Goal: Check status: Check status

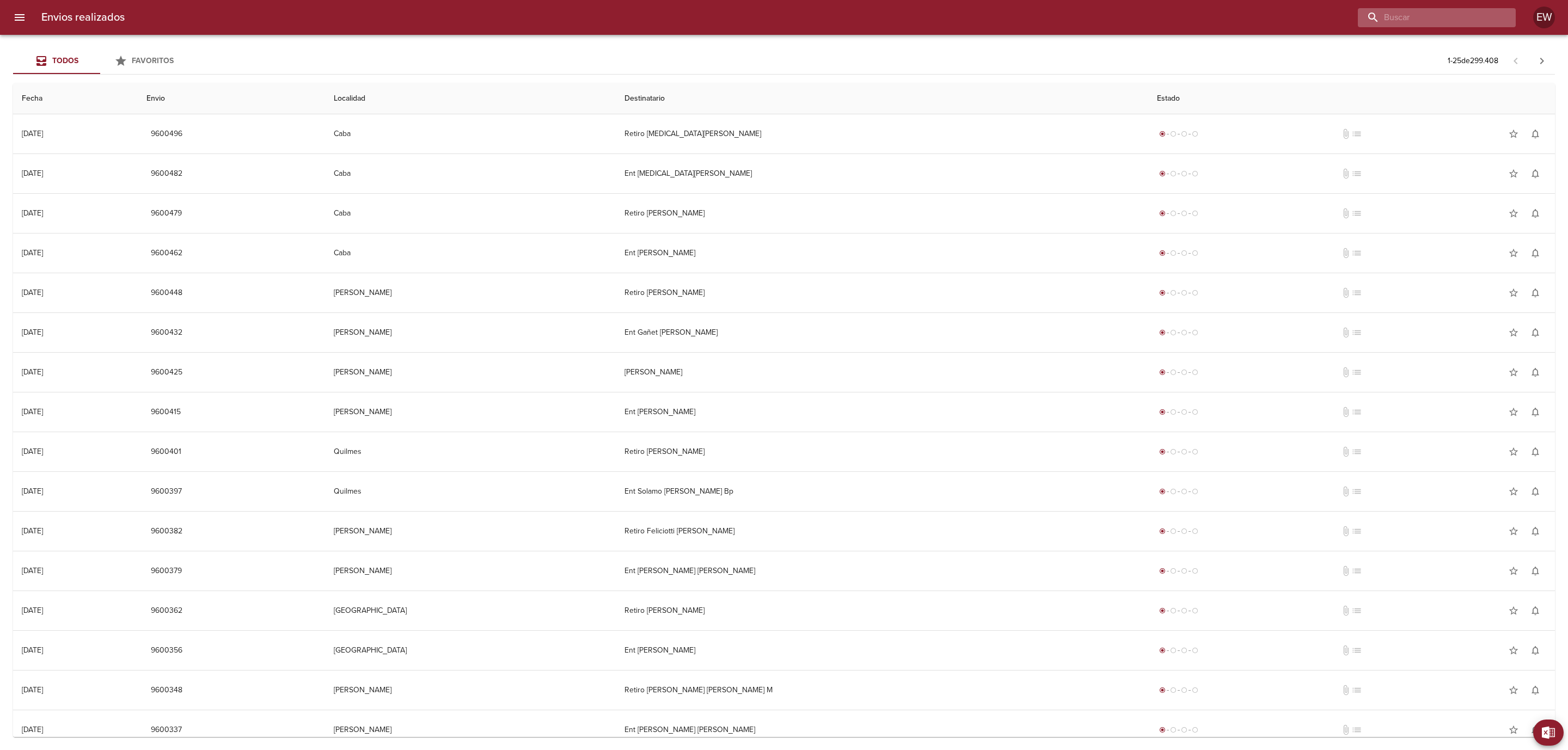
click at [1442, 12] on input "buscar" at bounding box center [1427, 18] width 140 height 19
paste input "[PERSON_NAME]"
type input "[PERSON_NAME]"
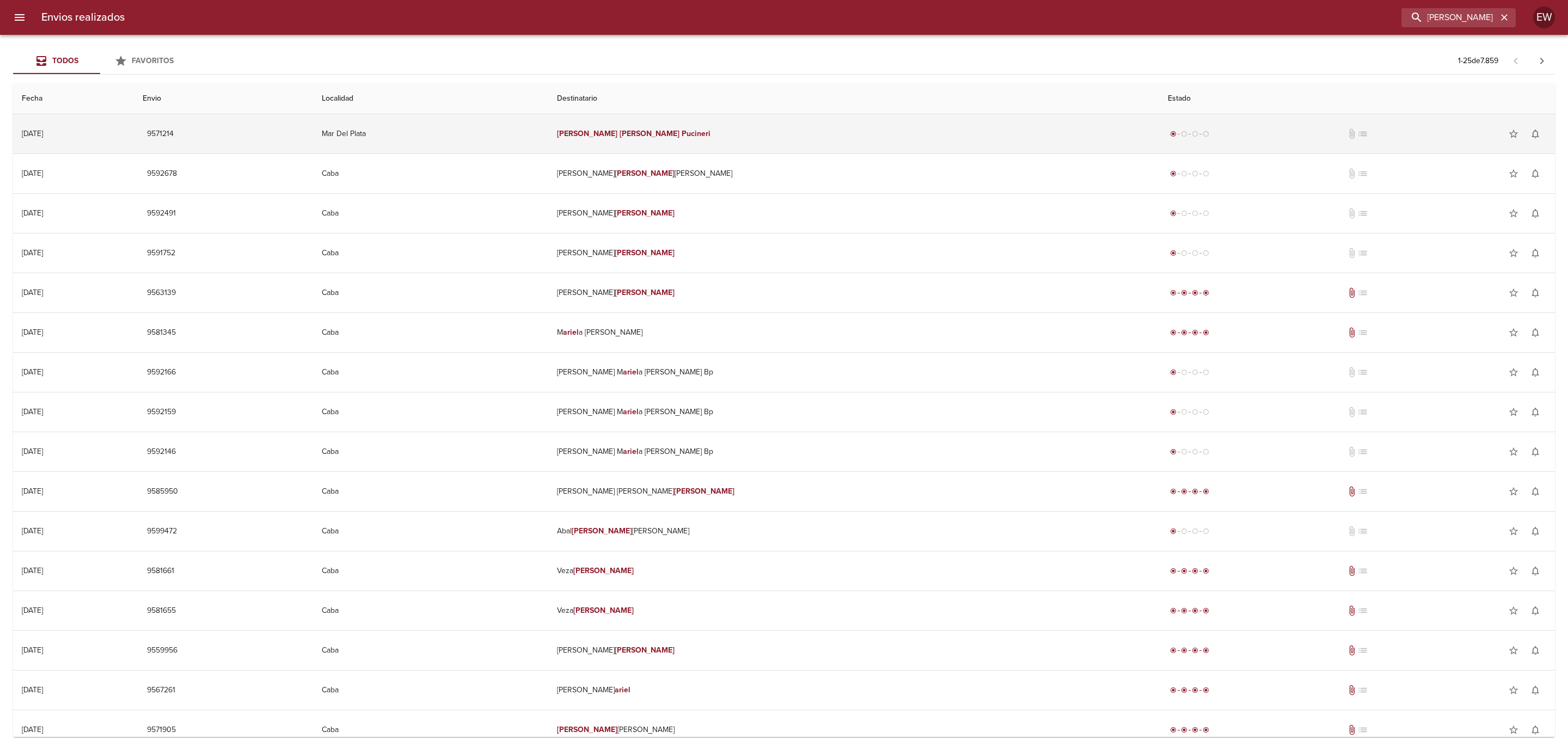
click at [825, 136] on td "[PERSON_NAME]" at bounding box center [853, 134] width 611 height 39
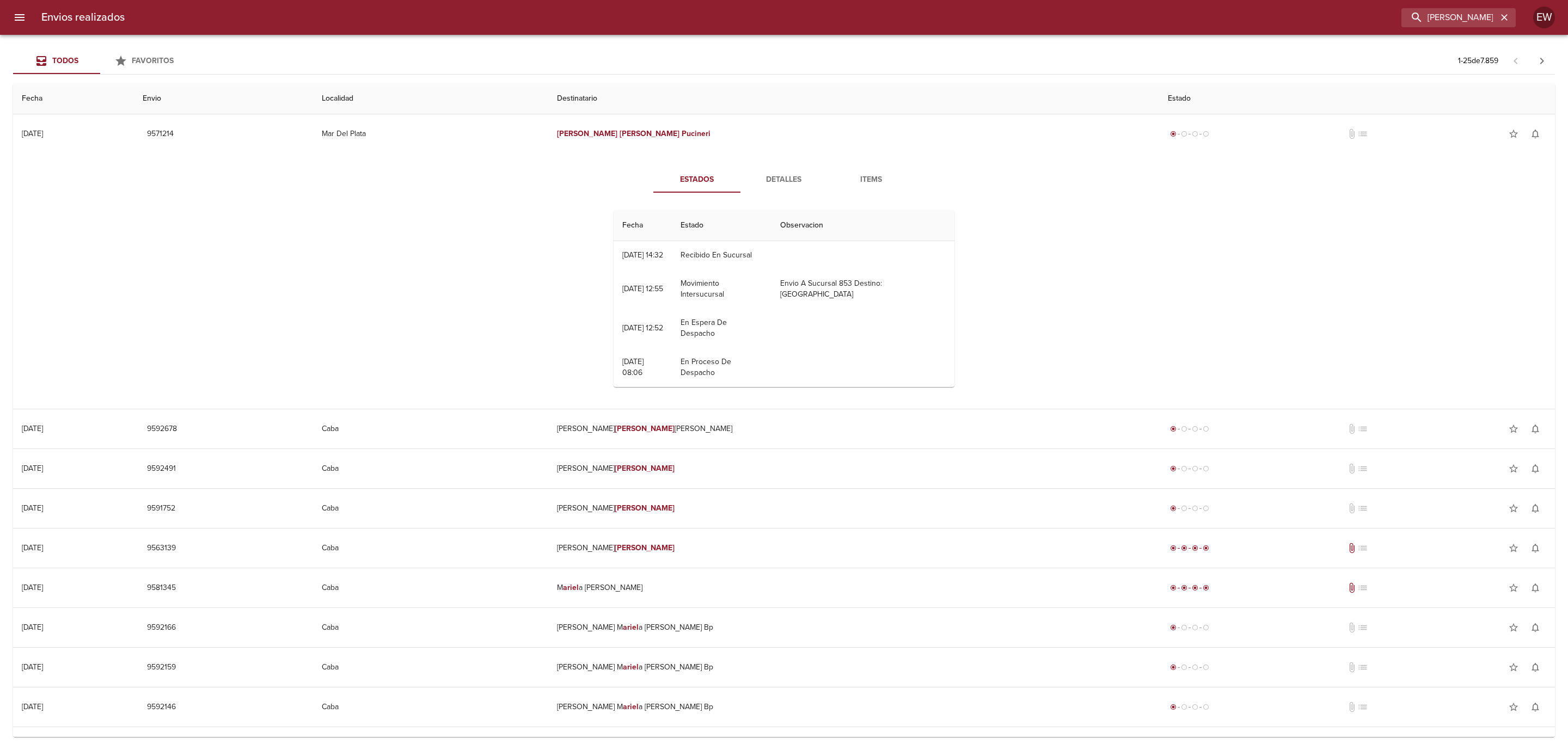
click at [154, 265] on div "Estados Detalles Items Fecha Estado Observacion 10/09 [DATE] 14:32 Recibido En …" at bounding box center [783, 281] width 1524 height 255
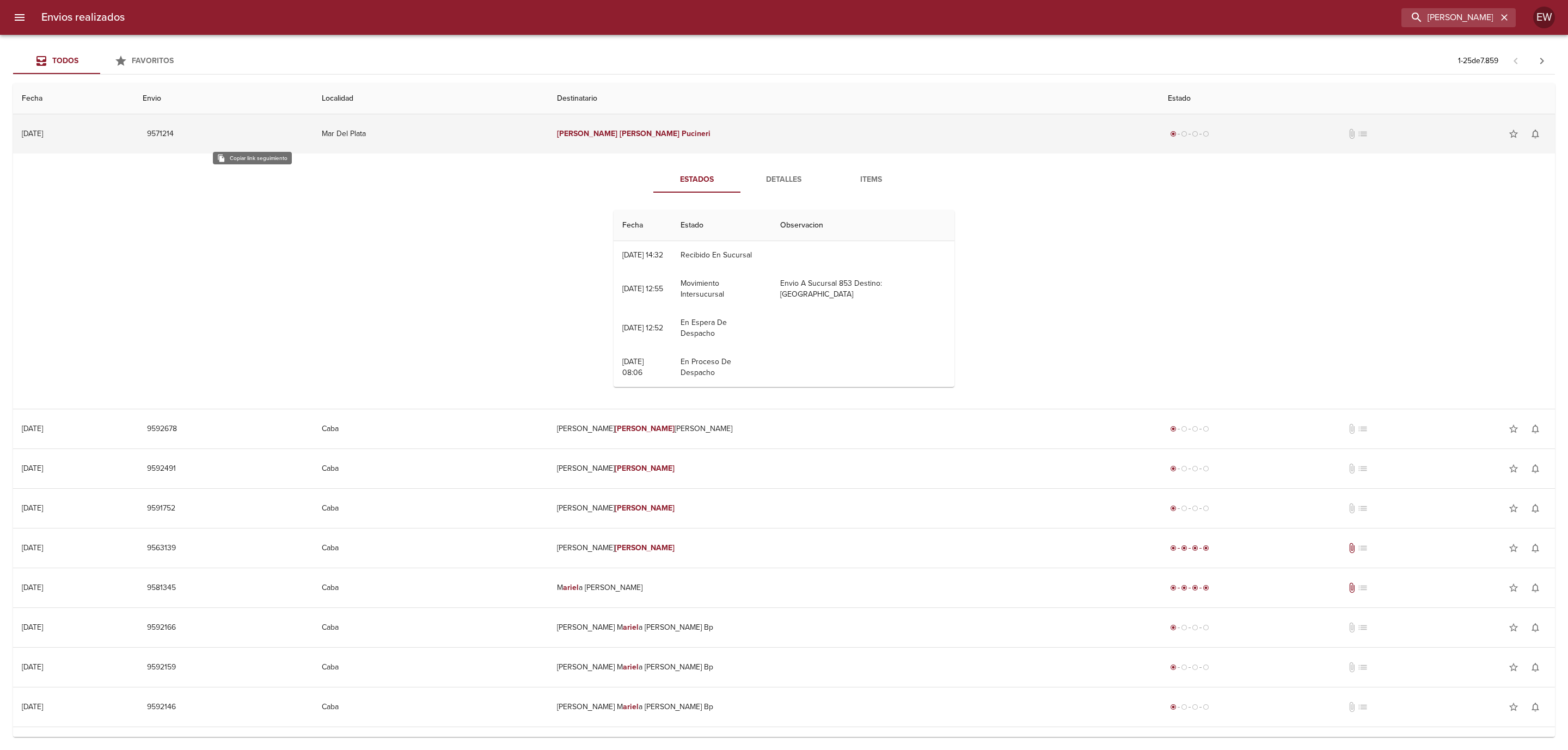
click at [174, 129] on span "9571214" at bounding box center [160, 134] width 27 height 13
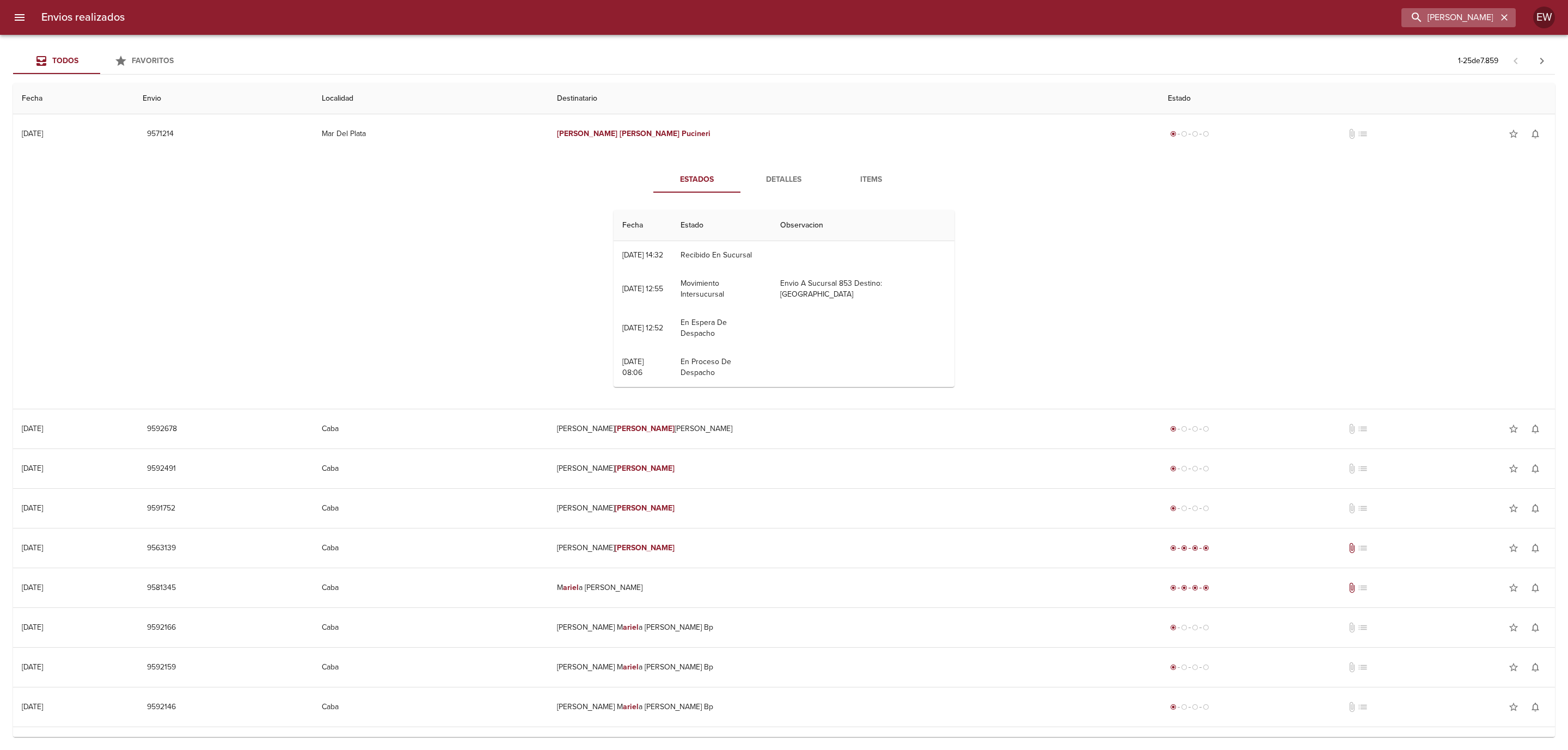
click at [1506, 17] on icon "button" at bounding box center [1504, 17] width 11 height 11
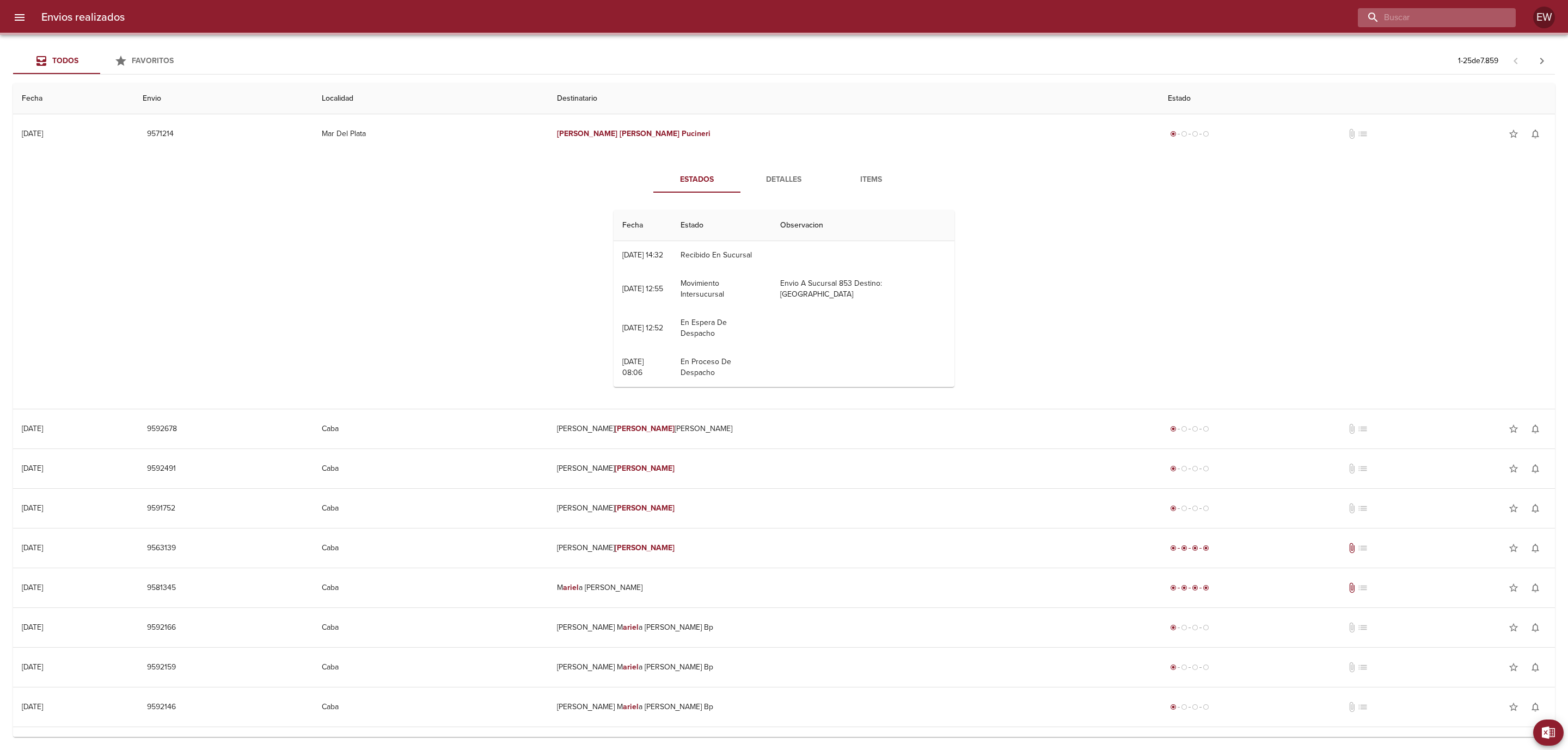
click at [1467, 20] on input "buscar" at bounding box center [1427, 18] width 140 height 19
paste input "[PERSON_NAME] [PERSON_NAME]"
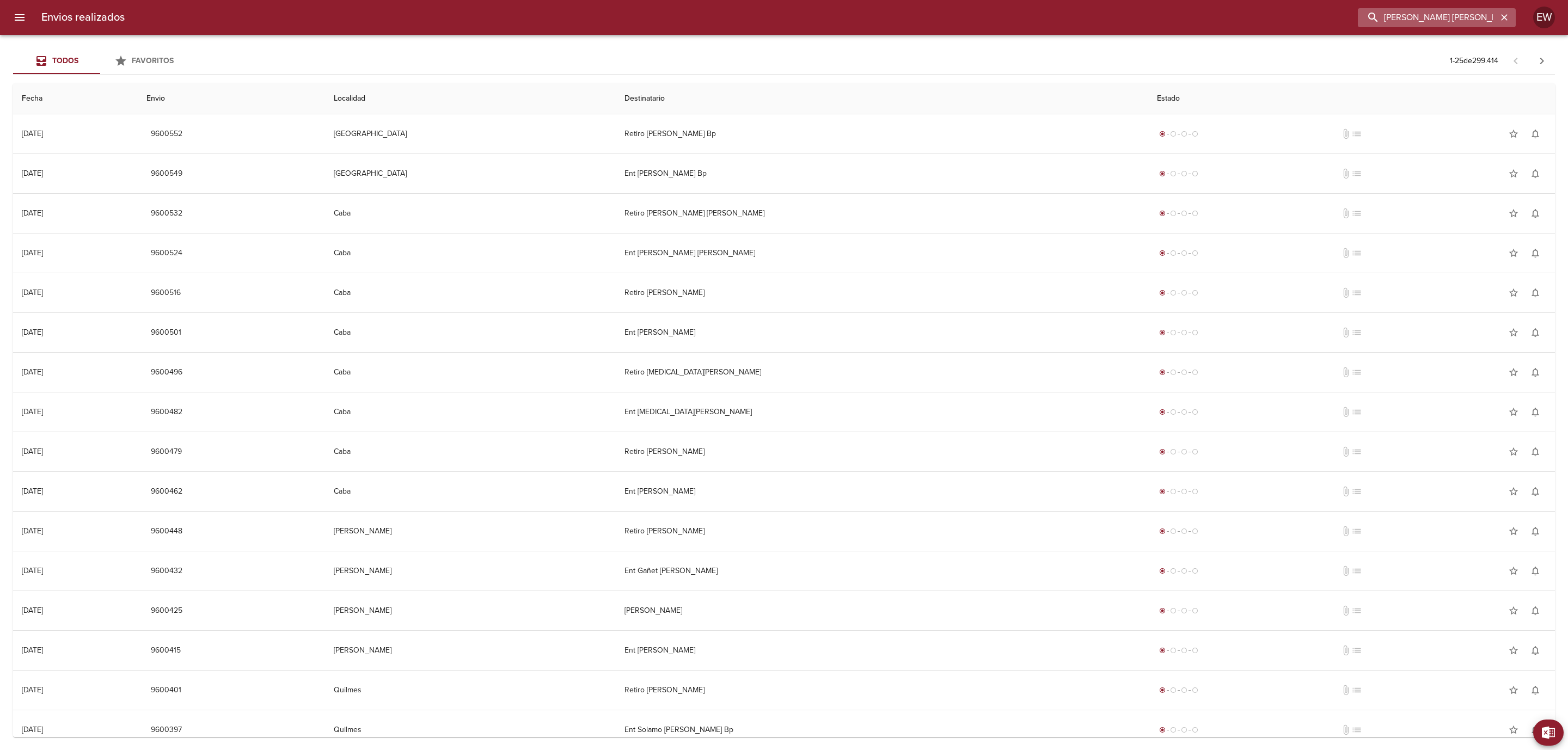
type input "[PERSON_NAME] [PERSON_NAME]"
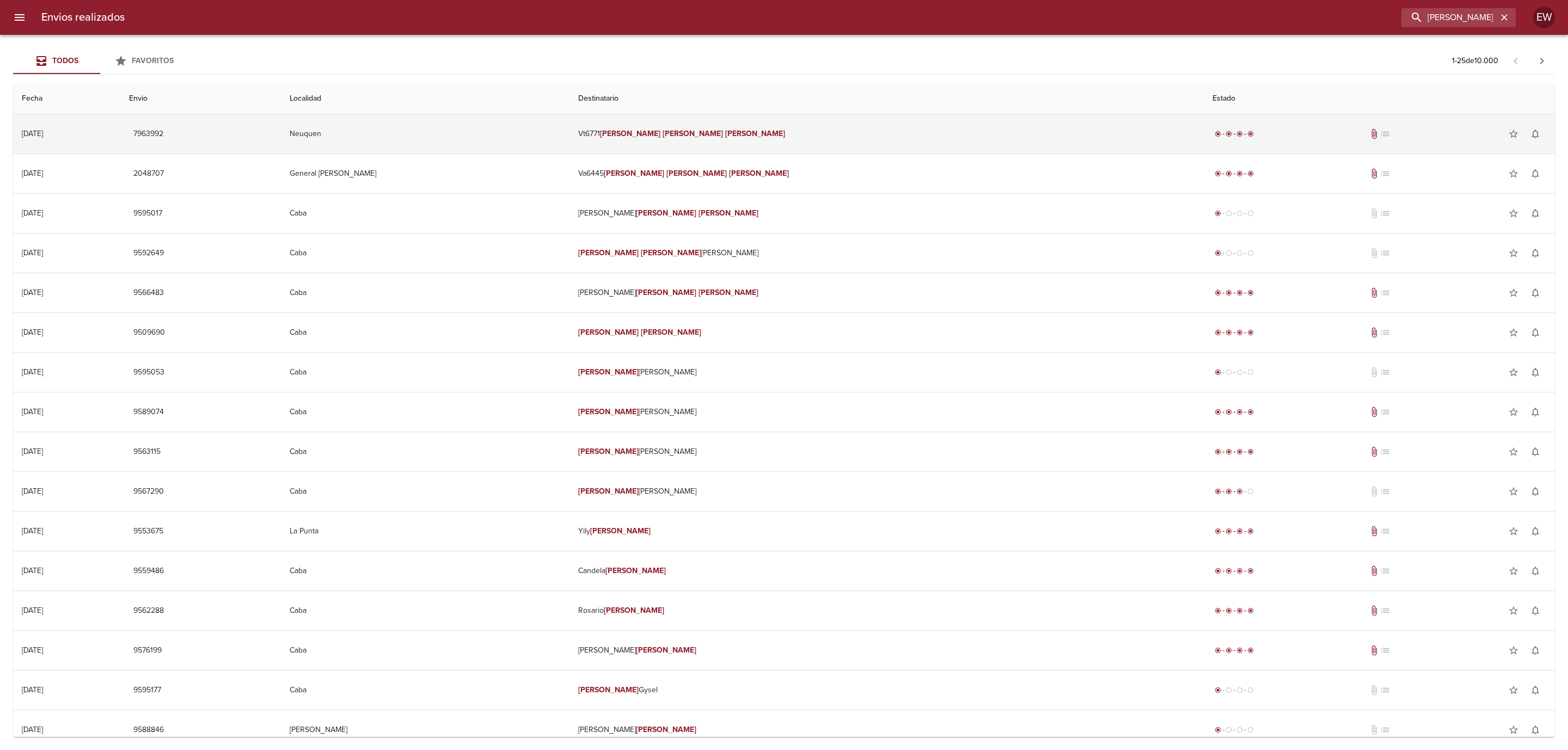
click at [836, 123] on td "Vt6771 [PERSON_NAME] [PERSON_NAME]" at bounding box center [887, 134] width 634 height 39
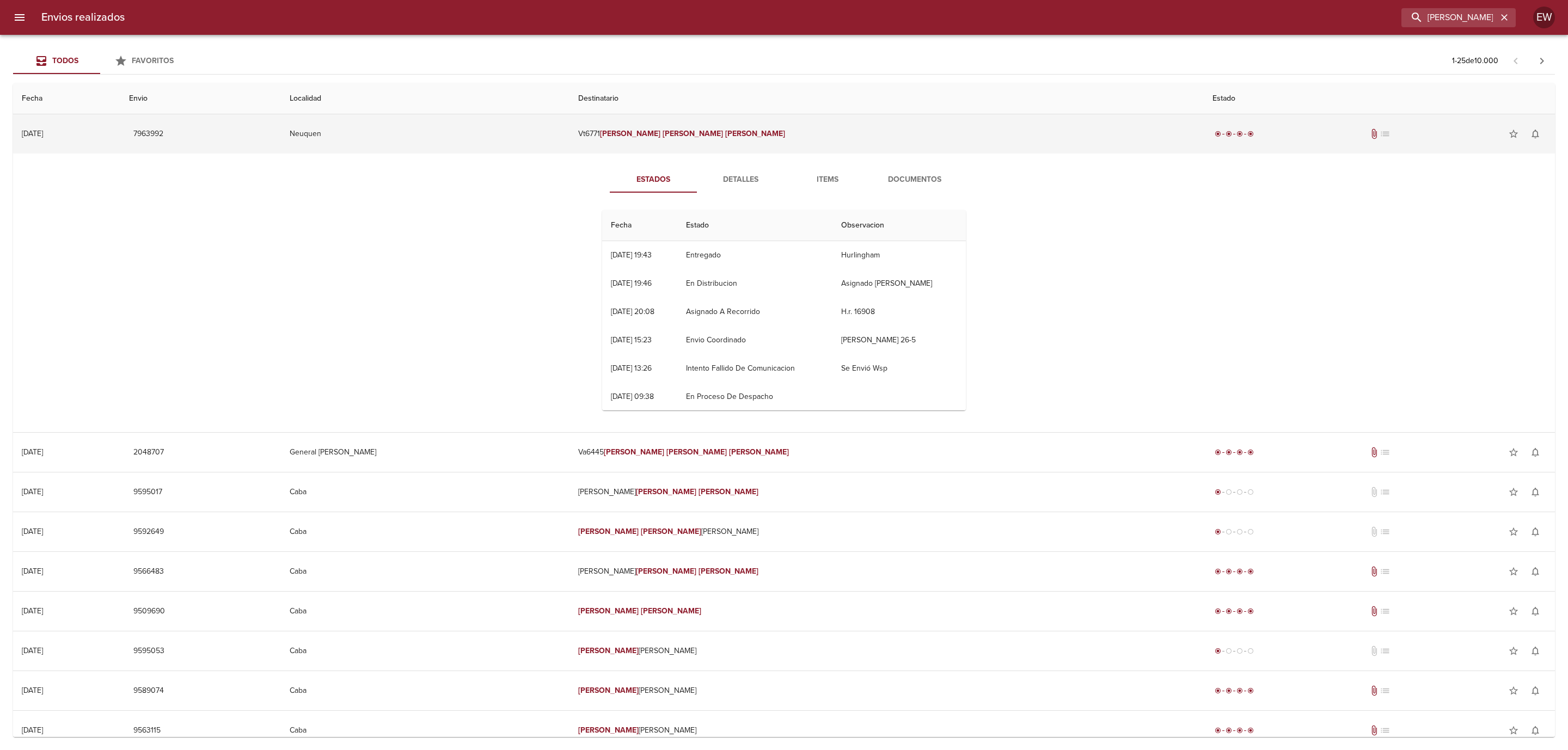
click at [836, 123] on td "Vt6771 [PERSON_NAME] [PERSON_NAME]" at bounding box center [887, 134] width 634 height 39
